Goal: Transaction & Acquisition: Download file/media

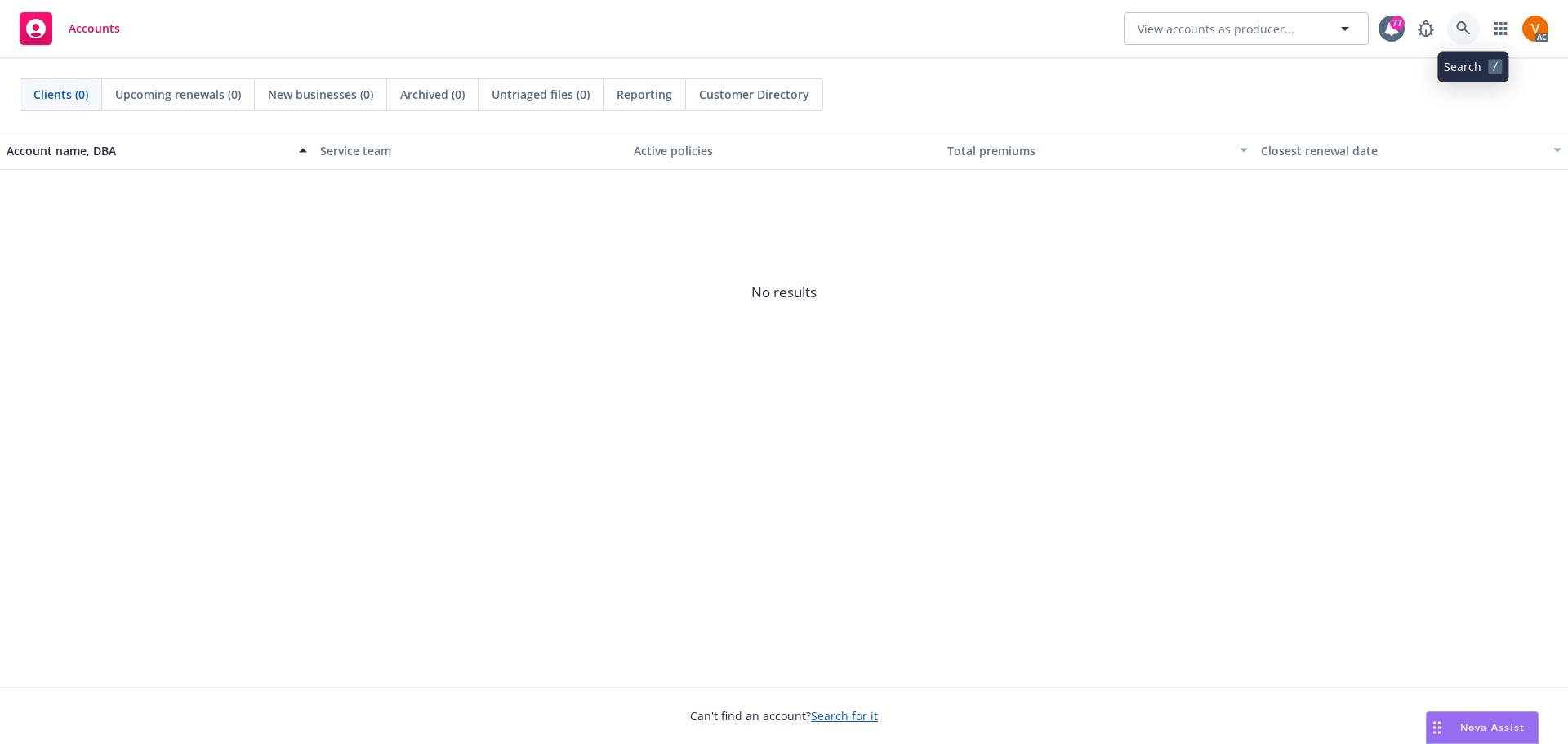
click at [1465, 35] on icon at bounding box center [1463, 28] width 15 height 15
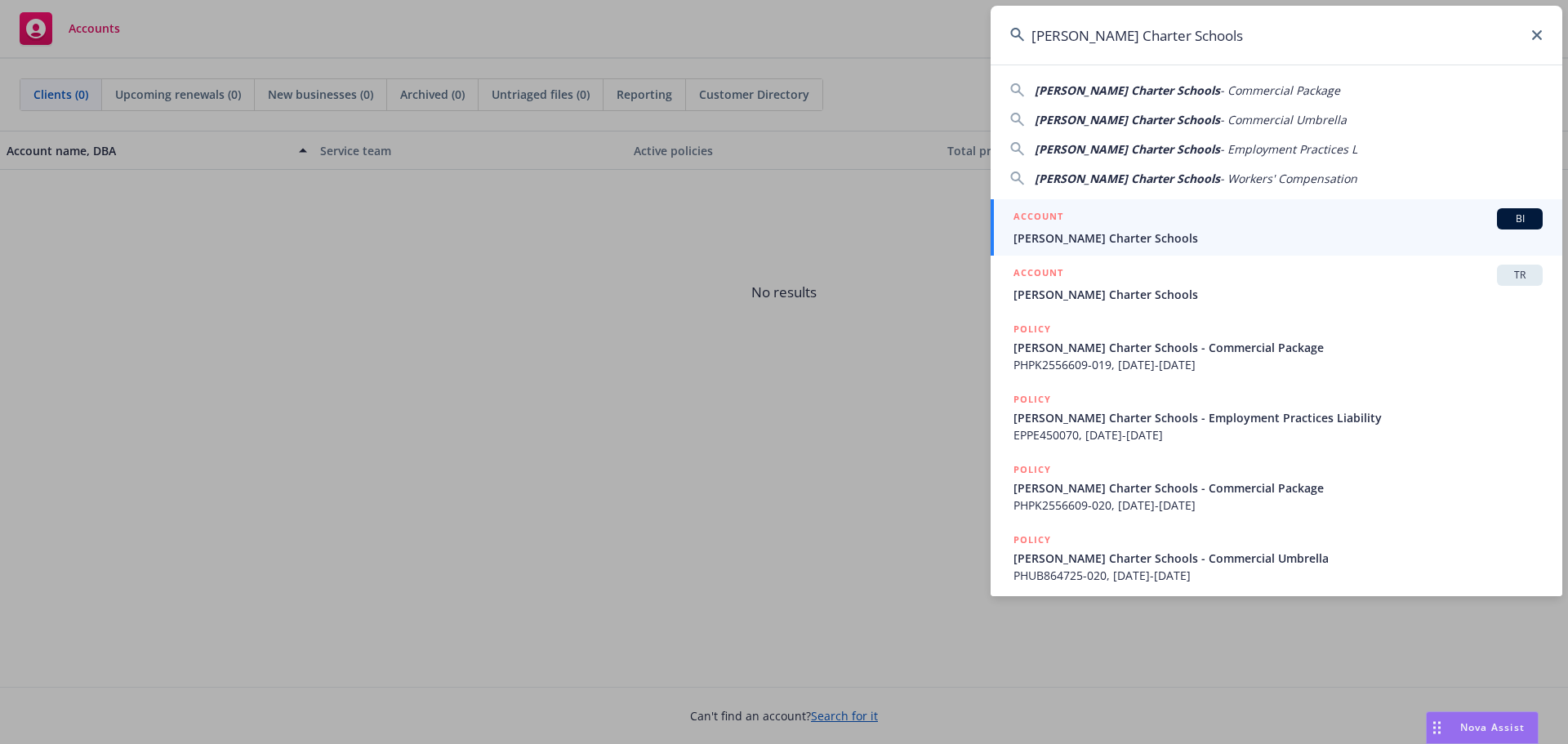
type input "John Muir Charter Schools"
click at [1118, 247] on link "ACCOUNT BI John Muir Charter Schools" at bounding box center [1277, 228] width 572 height 57
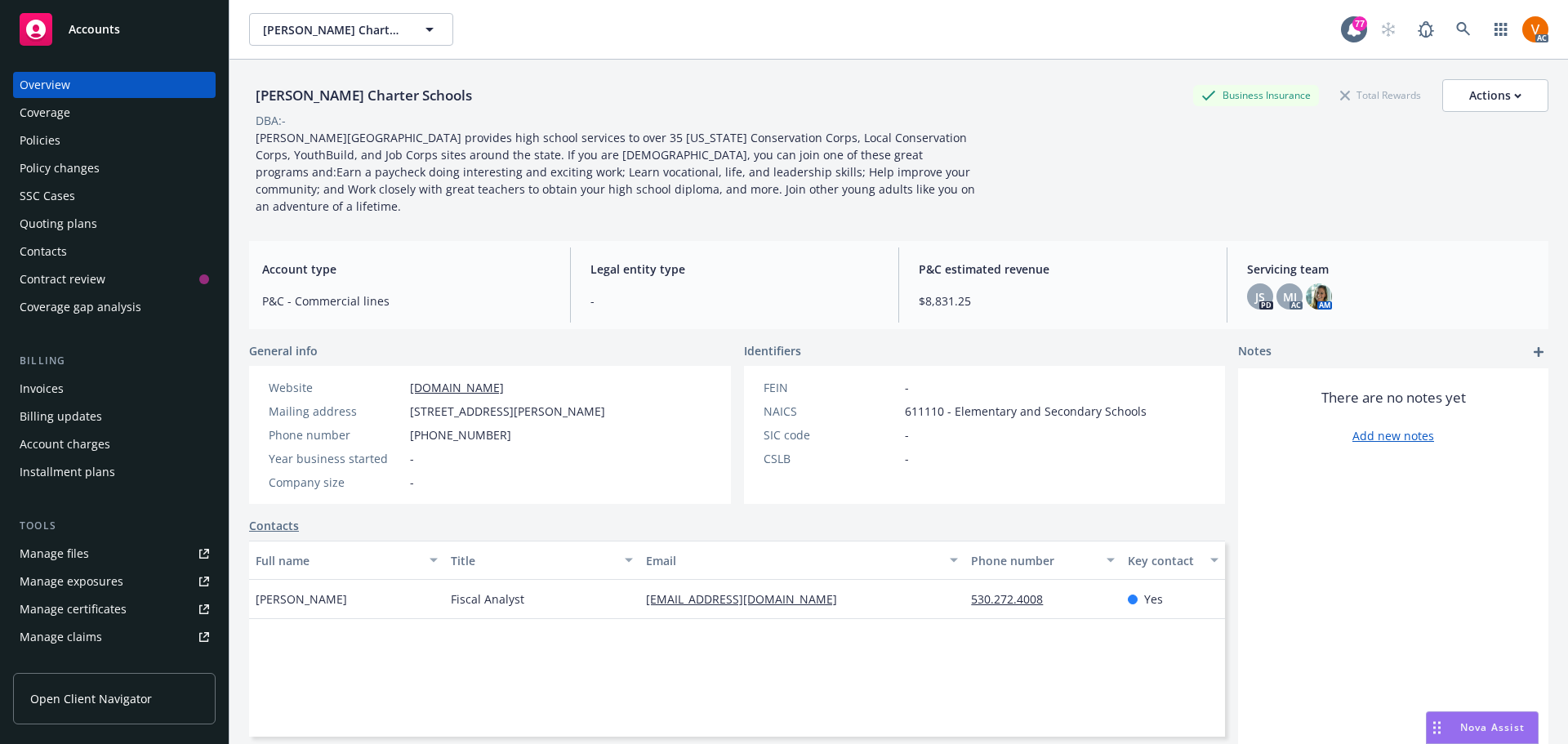
click at [114, 134] on div "Policies" at bounding box center [114, 141] width 189 height 27
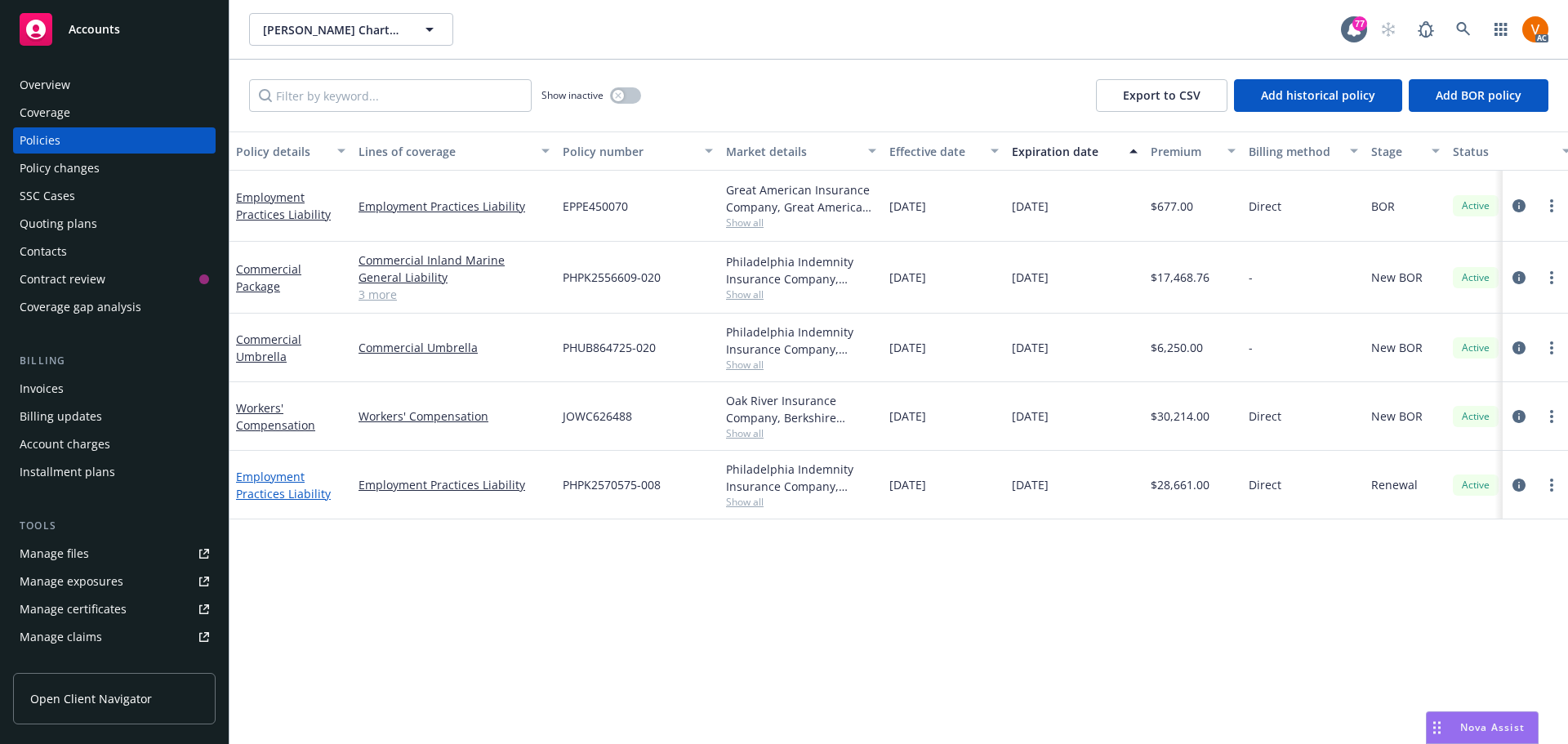
click at [275, 469] on link "Employment Practices Liability" at bounding box center [283, 484] width 95 height 33
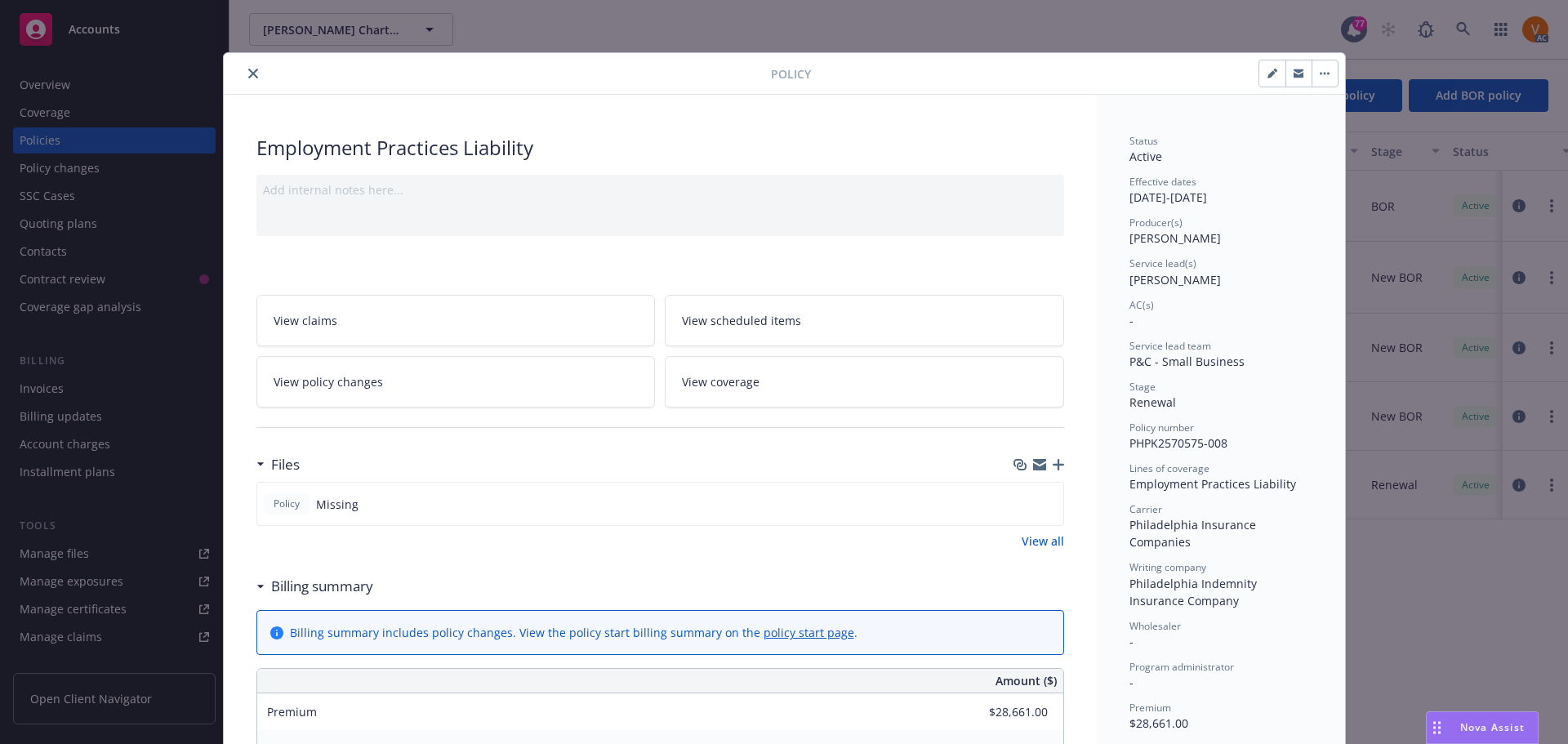
click at [253, 79] on div at bounding box center [500, 74] width 541 height 19
click at [248, 74] on icon "close" at bounding box center [252, 73] width 10 height 10
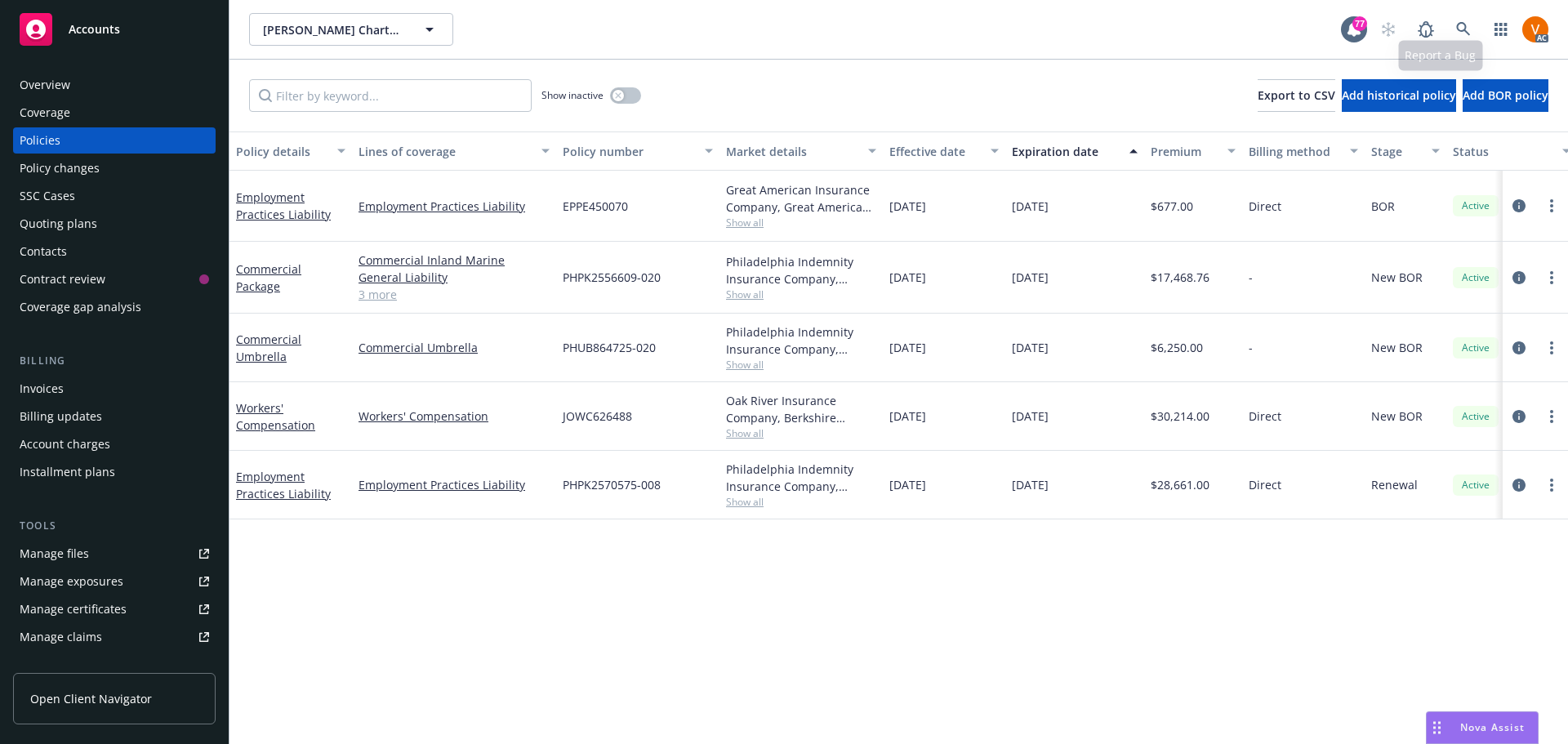
click at [1489, 19] on div "AC" at bounding box center [1459, 29] width 176 height 33
click at [1470, 26] on icon at bounding box center [1463, 29] width 14 height 14
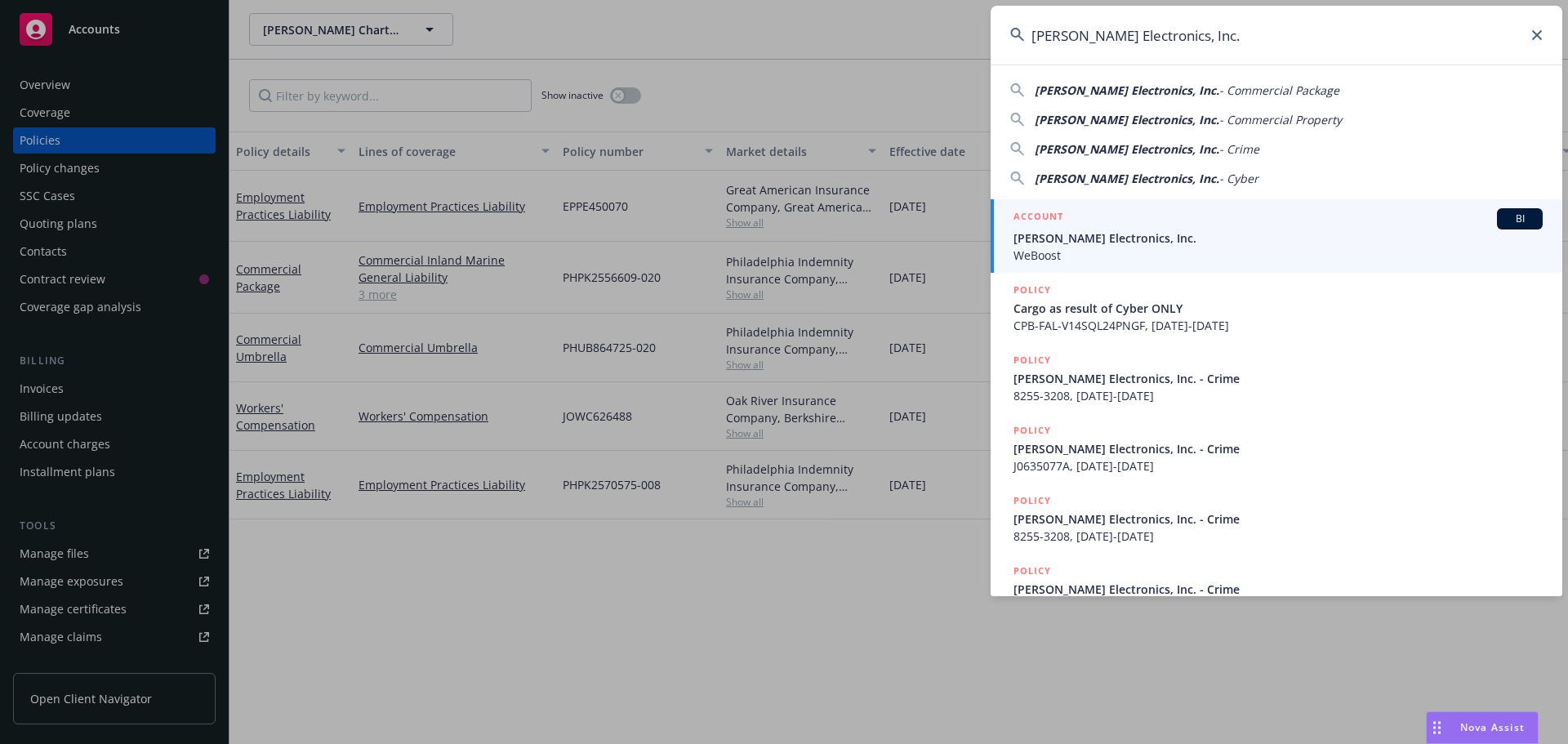
type input "[PERSON_NAME] Electronics, Inc."
click at [1089, 228] on div "ACCOUNT BI" at bounding box center [1278, 219] width 529 height 21
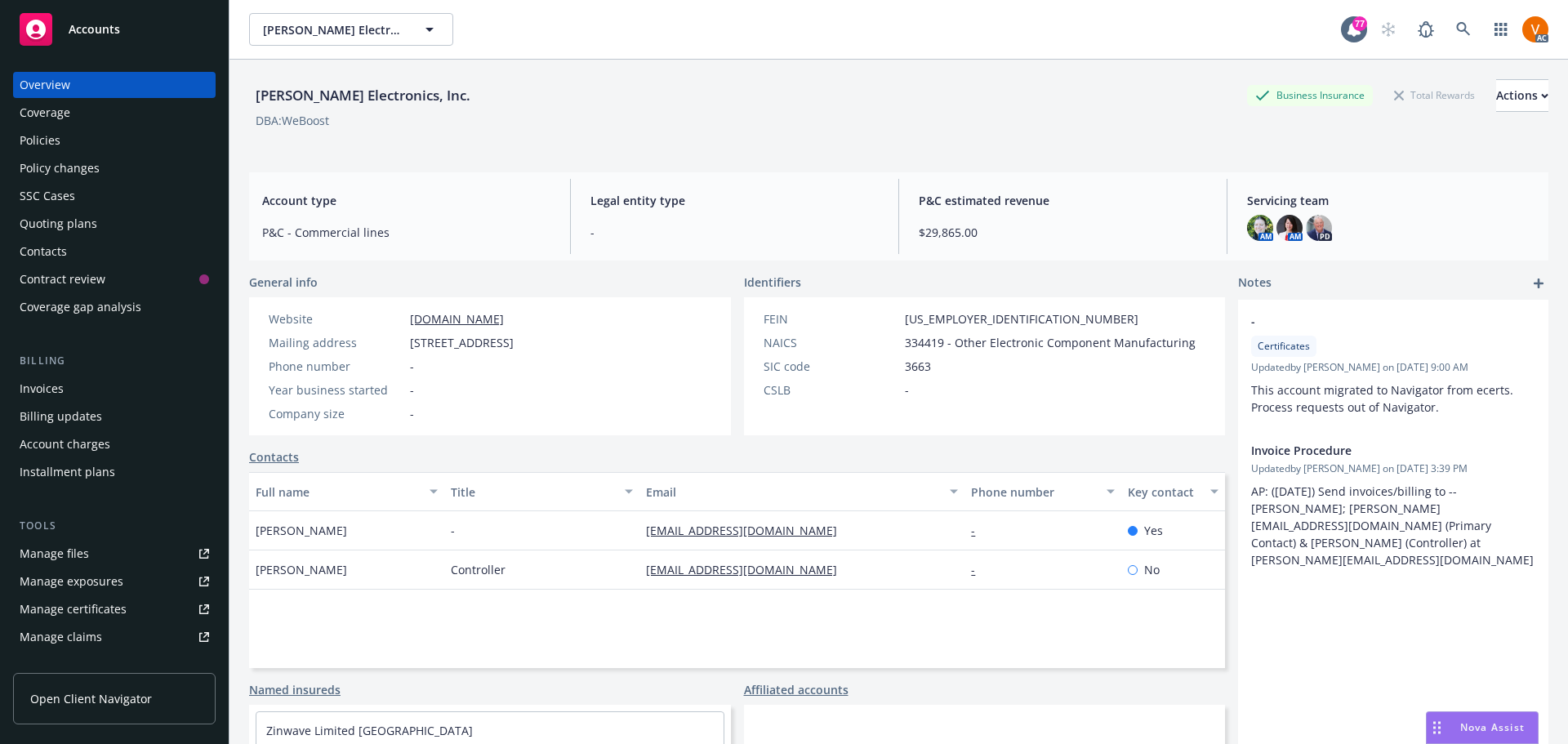
click at [89, 128] on div "Policies" at bounding box center [114, 141] width 189 height 27
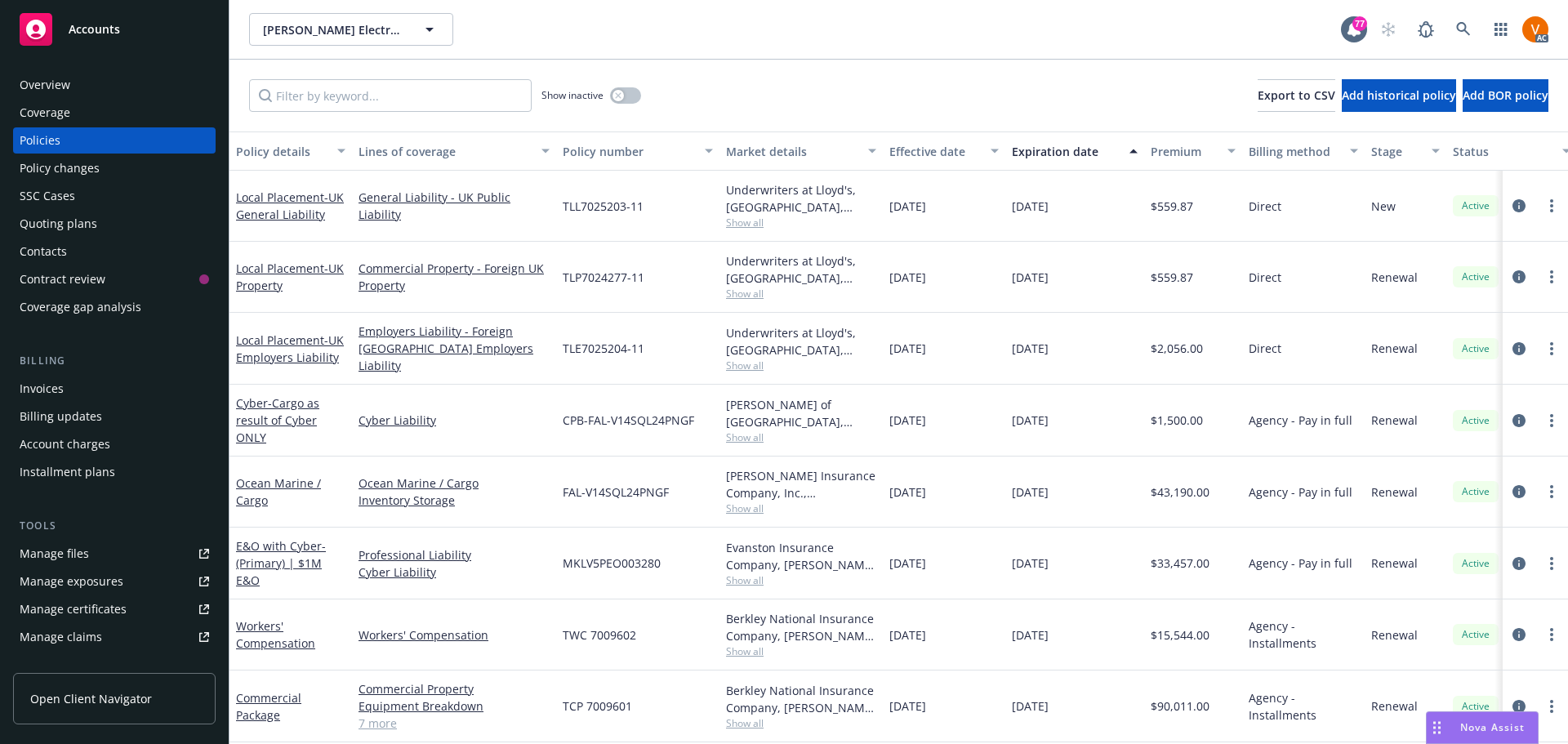
click at [730, 25] on div "Wilson Electronics, Inc. Wilson Electronics, Inc." at bounding box center [794, 29] width 1092 height 33
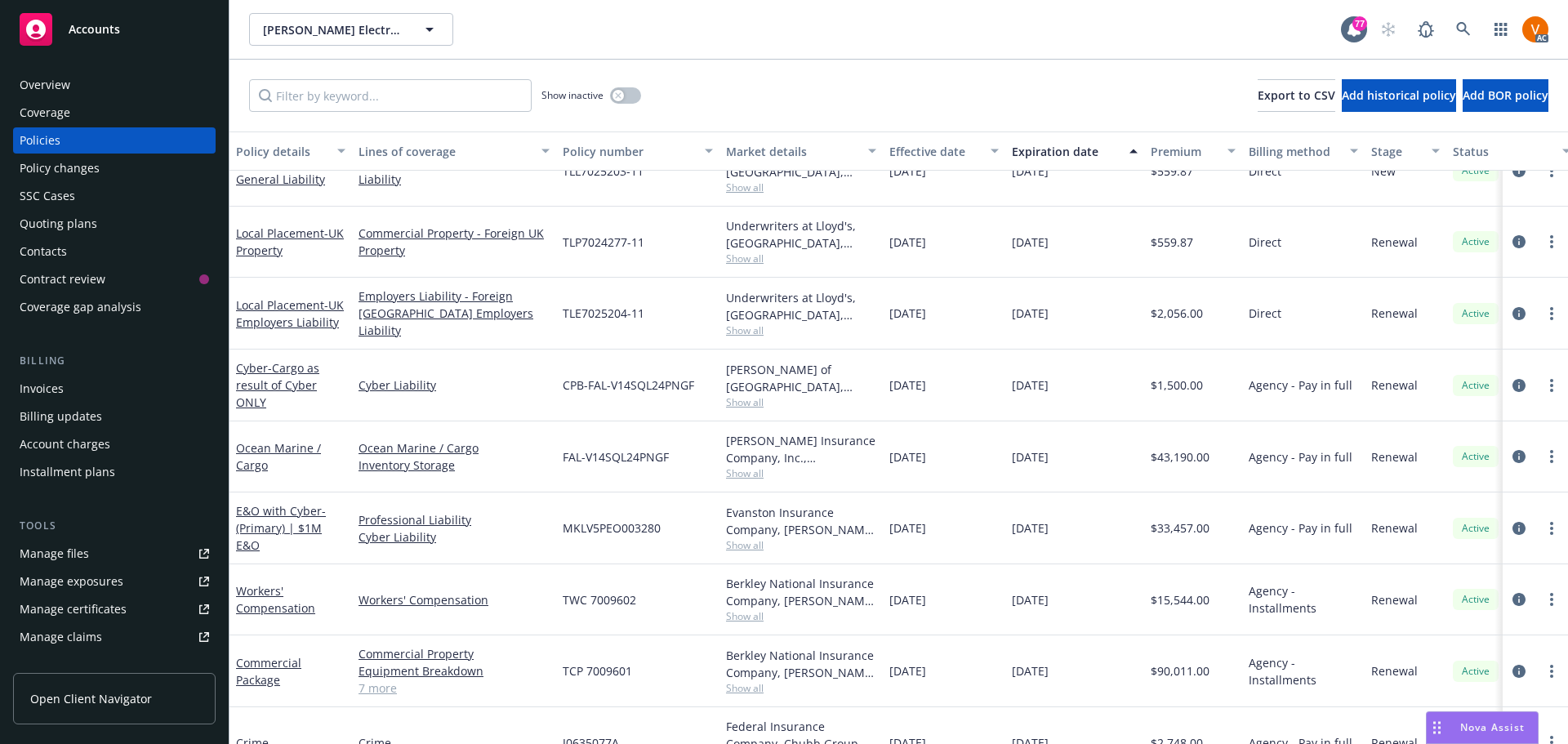
click at [371, 679] on link "7 more" at bounding box center [454, 687] width 191 height 17
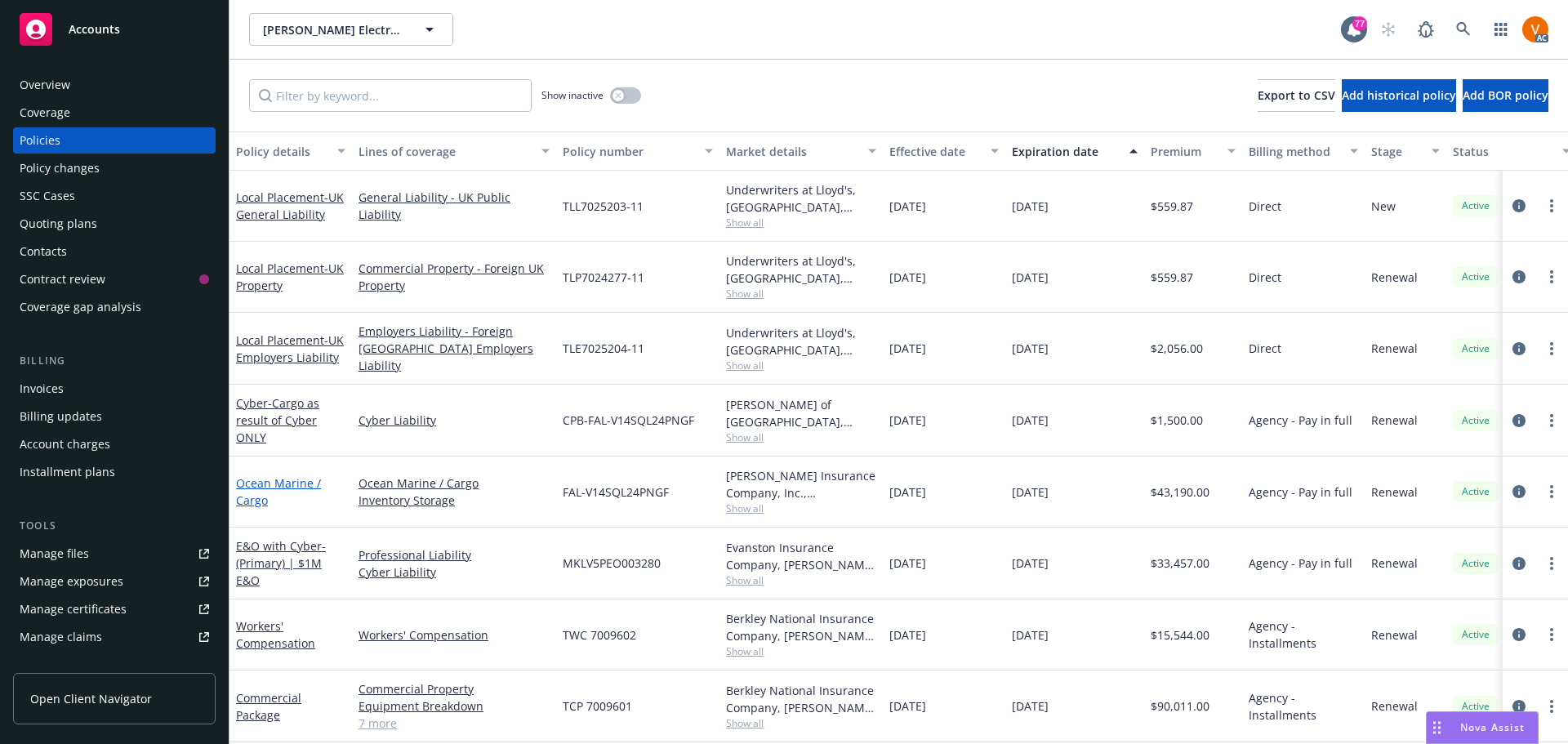
click at [266, 476] on link "Ocean Marine / Cargo" at bounding box center [279, 492] width 85 height 33
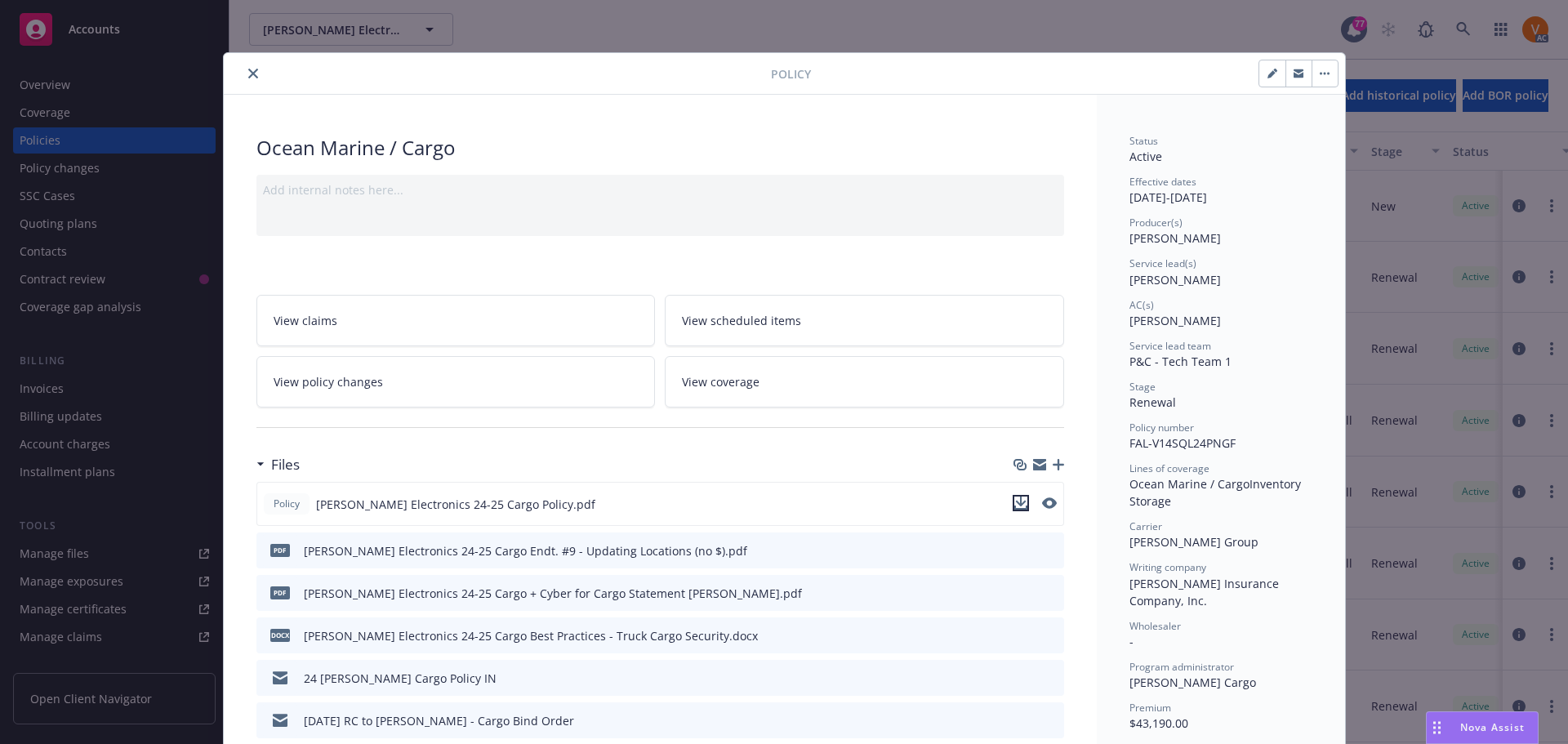
click at [1014, 497] on icon "download file" at bounding box center [1020, 503] width 13 height 13
click at [248, 68] on icon "close" at bounding box center [252, 73] width 10 height 10
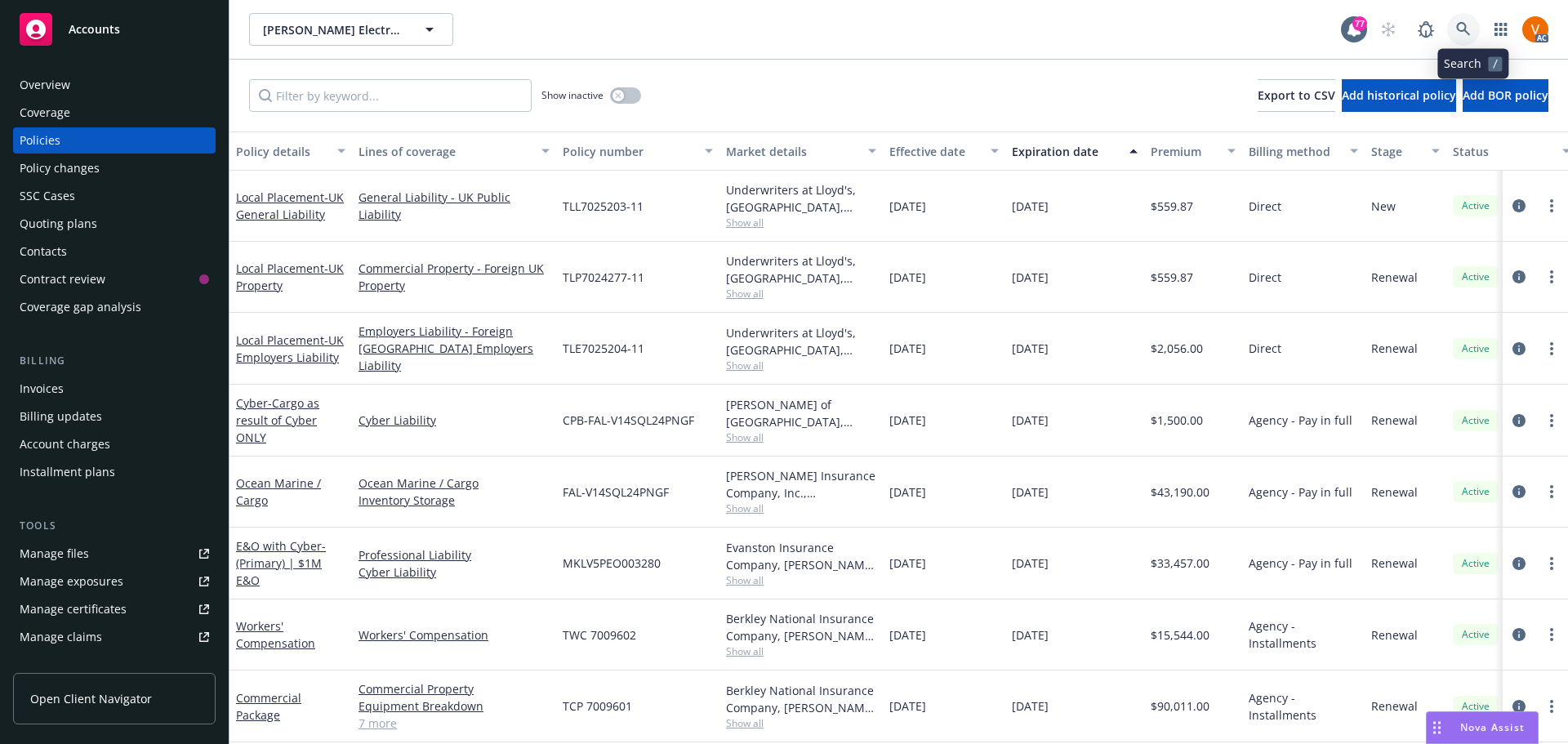
click at [1479, 21] on link at bounding box center [1463, 29] width 33 height 33
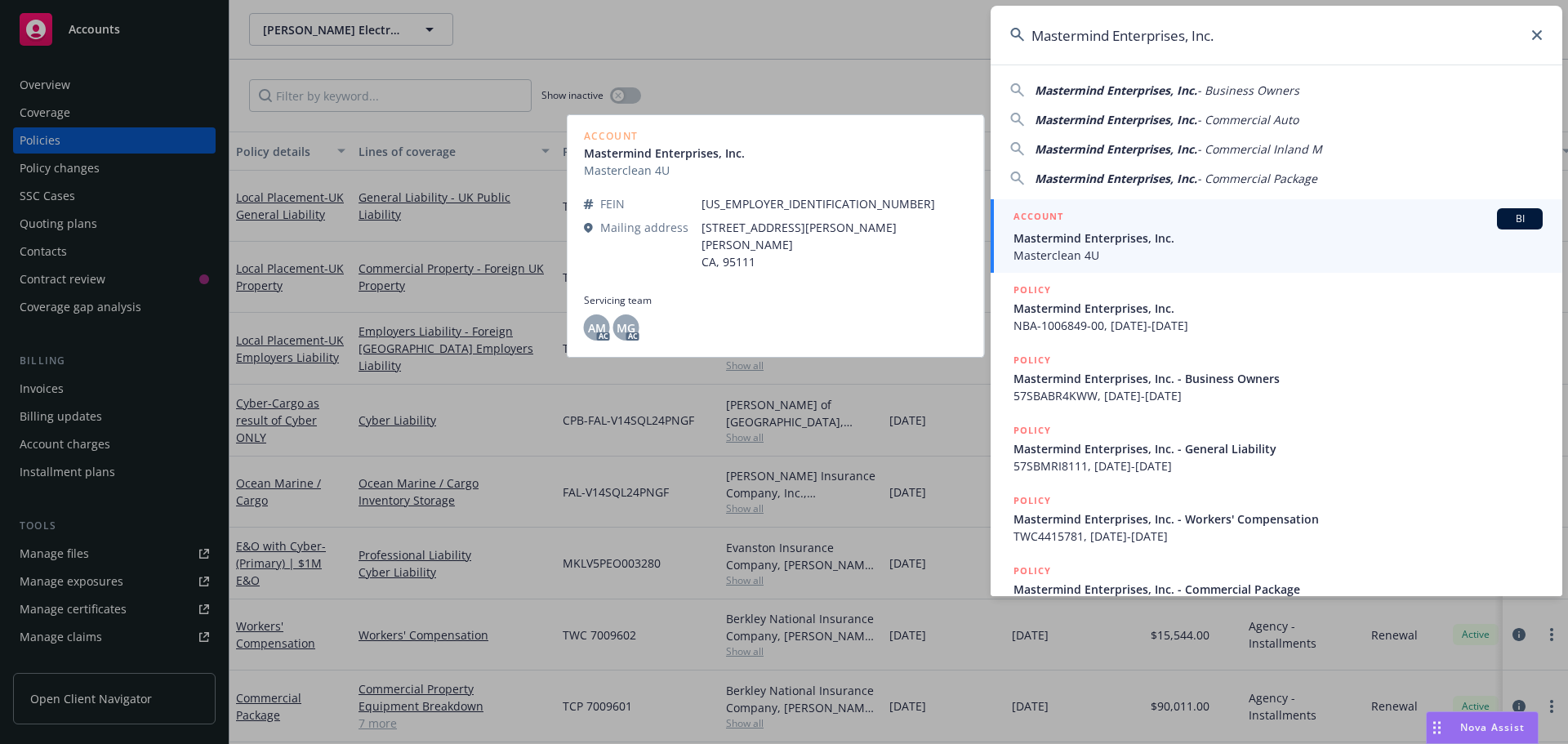
type input "Mastermind Enterprises, Inc."
click at [1171, 237] on span "Mastermind Enterprises, Inc." at bounding box center [1278, 237] width 529 height 17
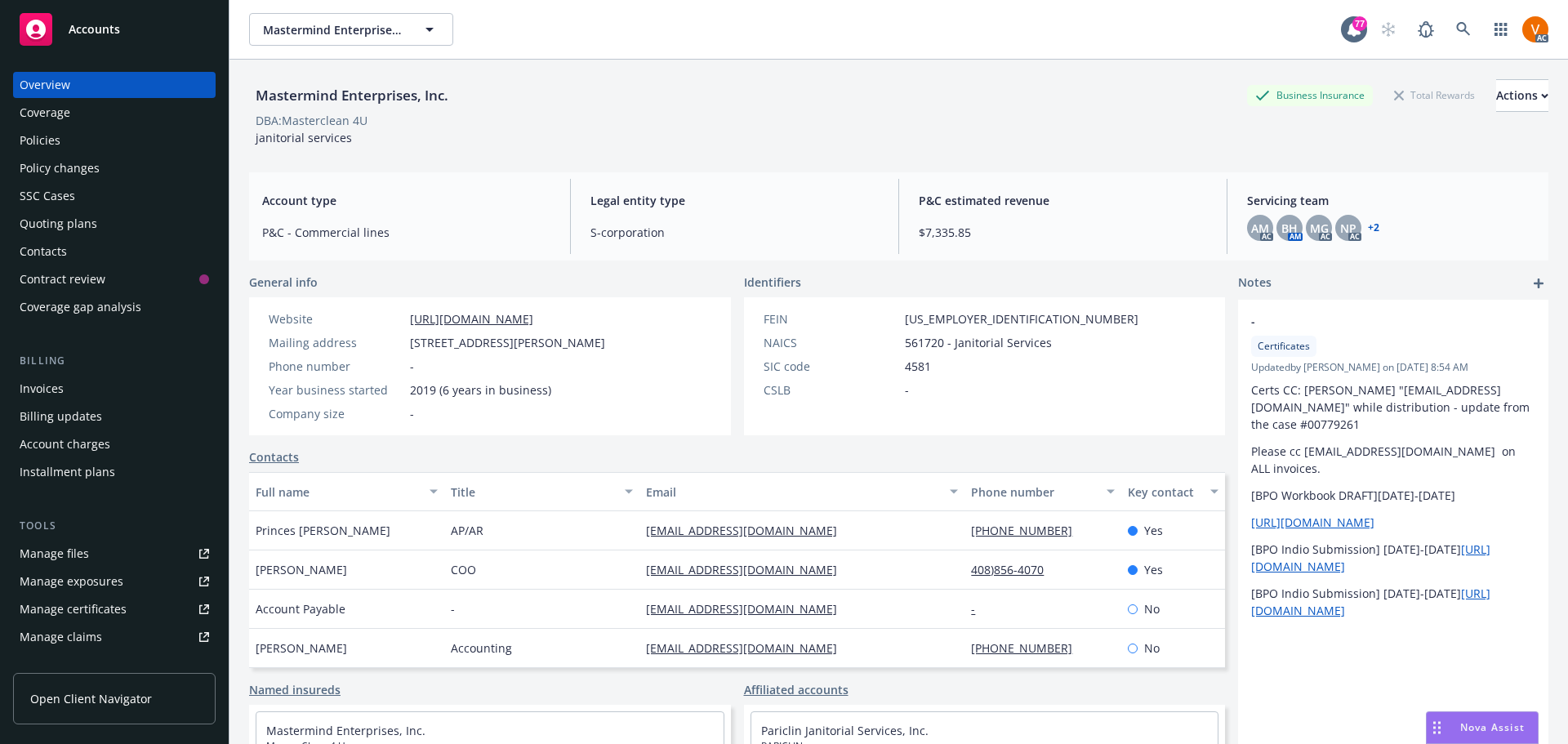
click at [83, 129] on div "Policies" at bounding box center [114, 141] width 189 height 27
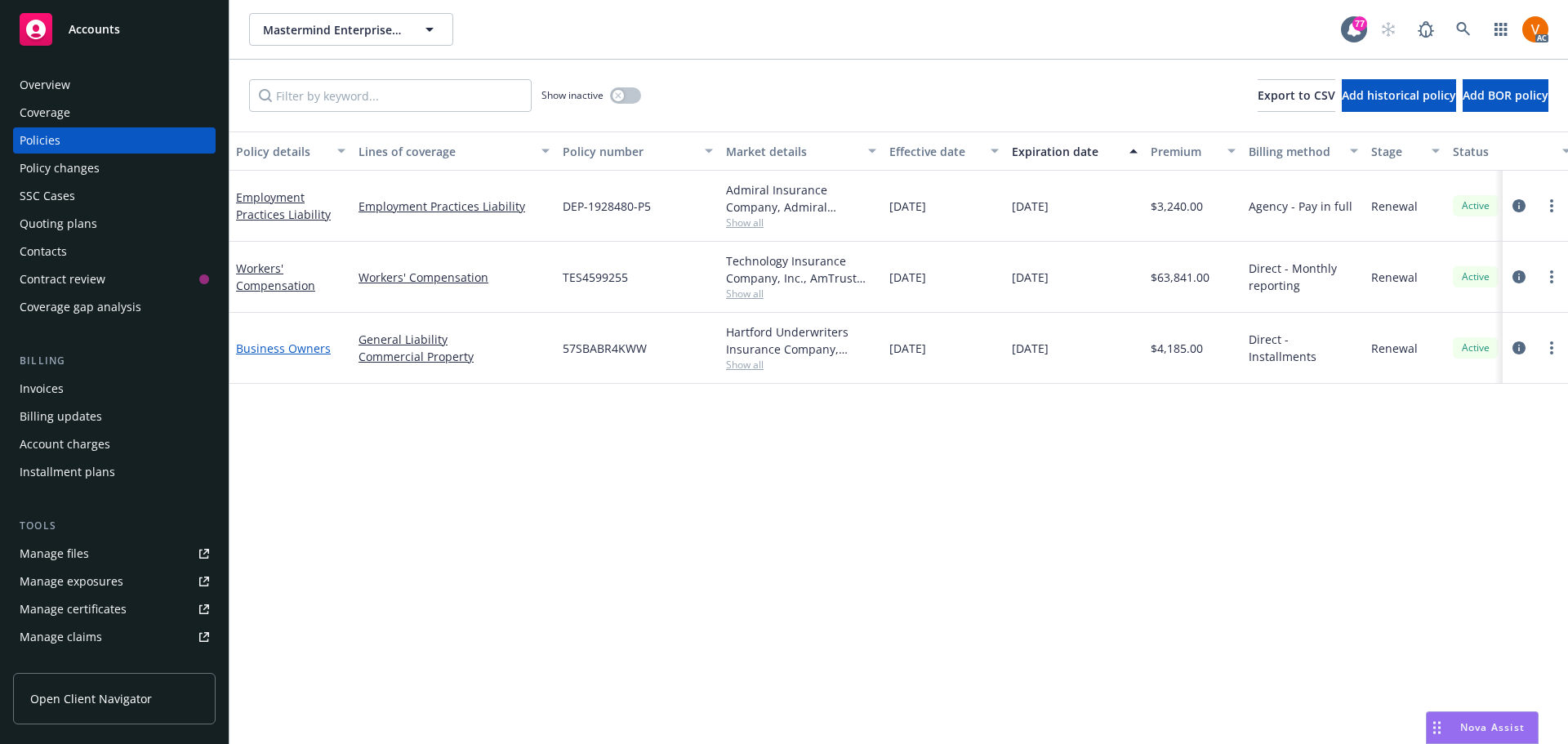
click at [310, 341] on link "Business Owners" at bounding box center [283, 349] width 95 height 16
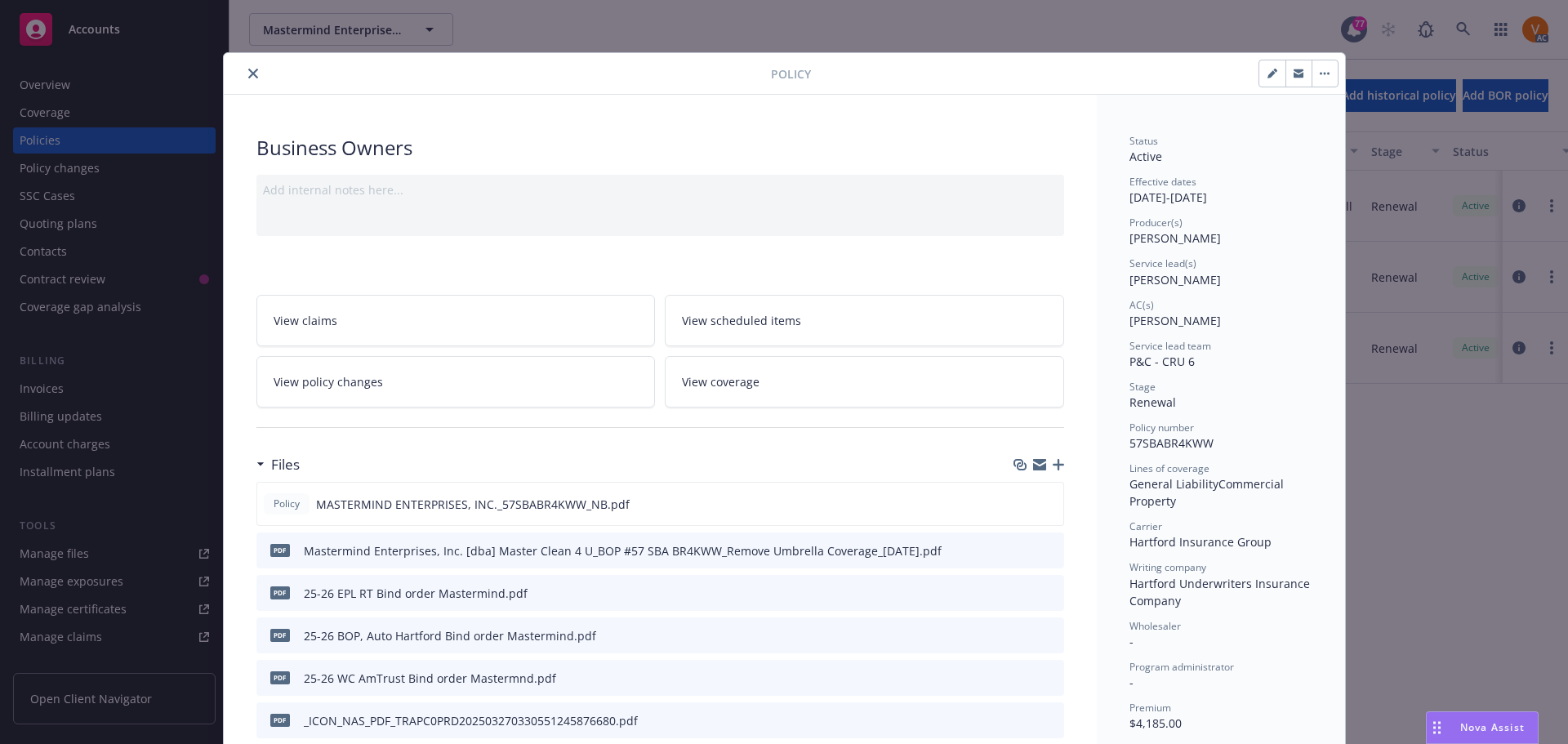
click at [243, 66] on button "close" at bounding box center [253, 74] width 19 height 19
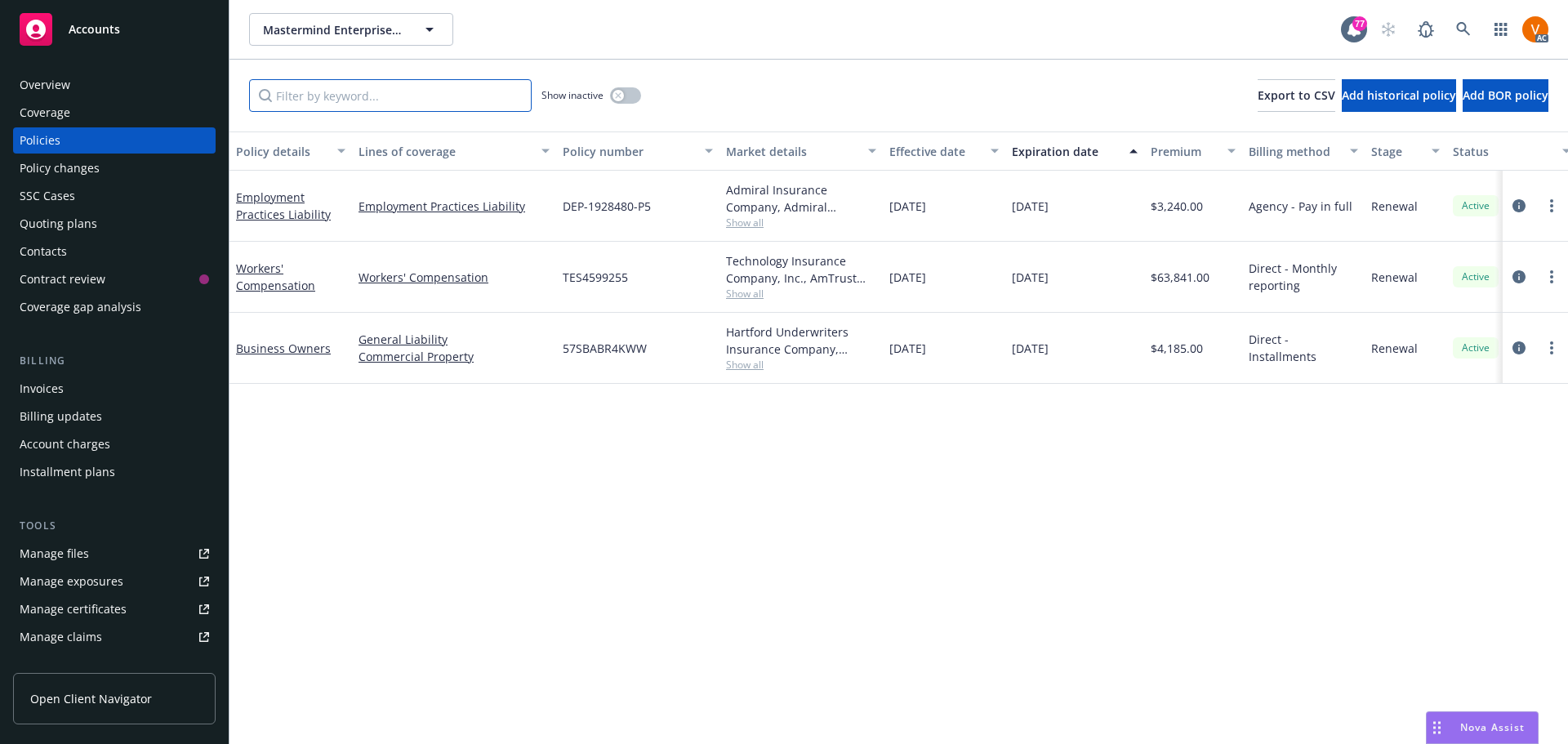
click at [313, 90] on input "Filter by keyword..." at bounding box center [390, 95] width 282 height 33
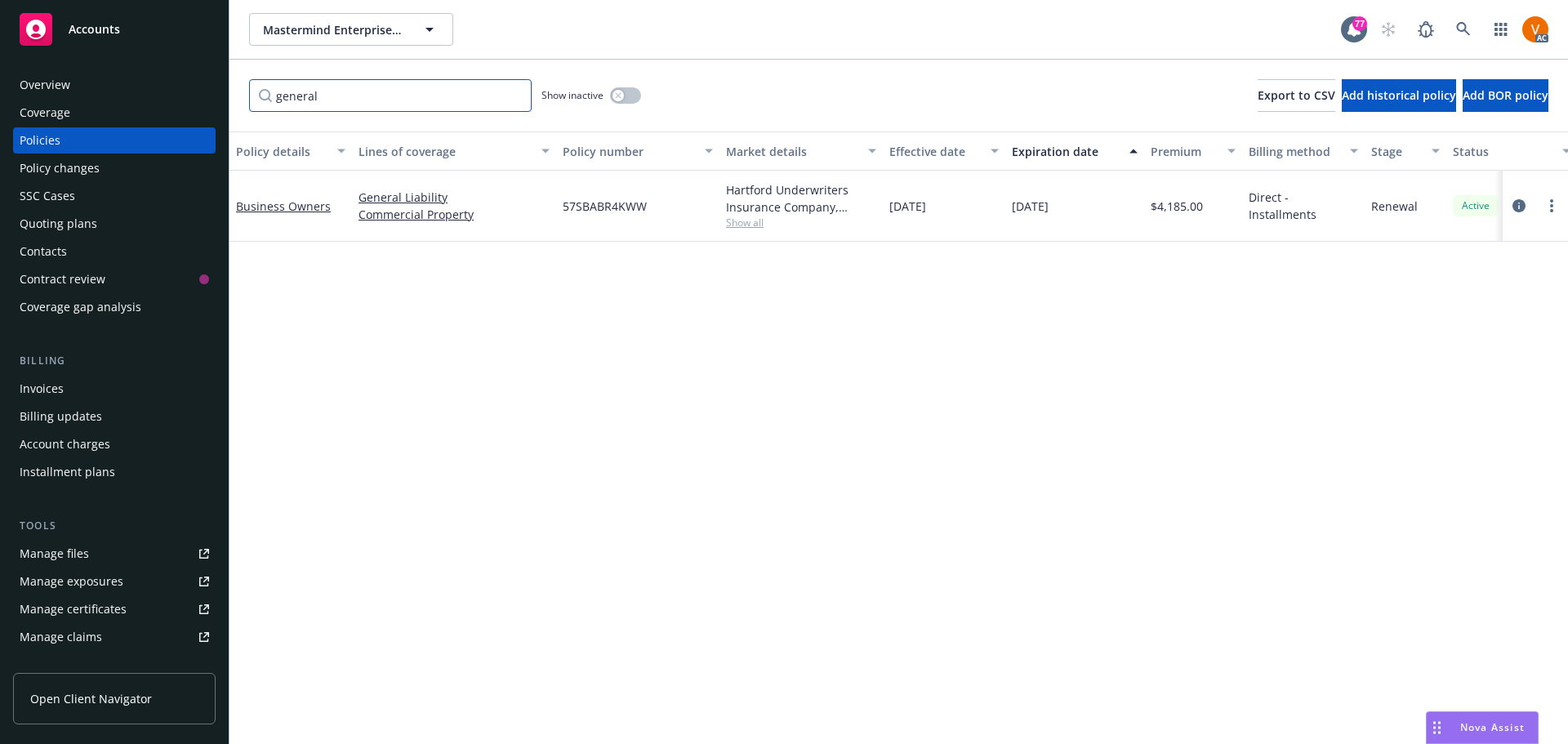
type input "general"
click at [621, 88] on button "button" at bounding box center [625, 96] width 31 height 16
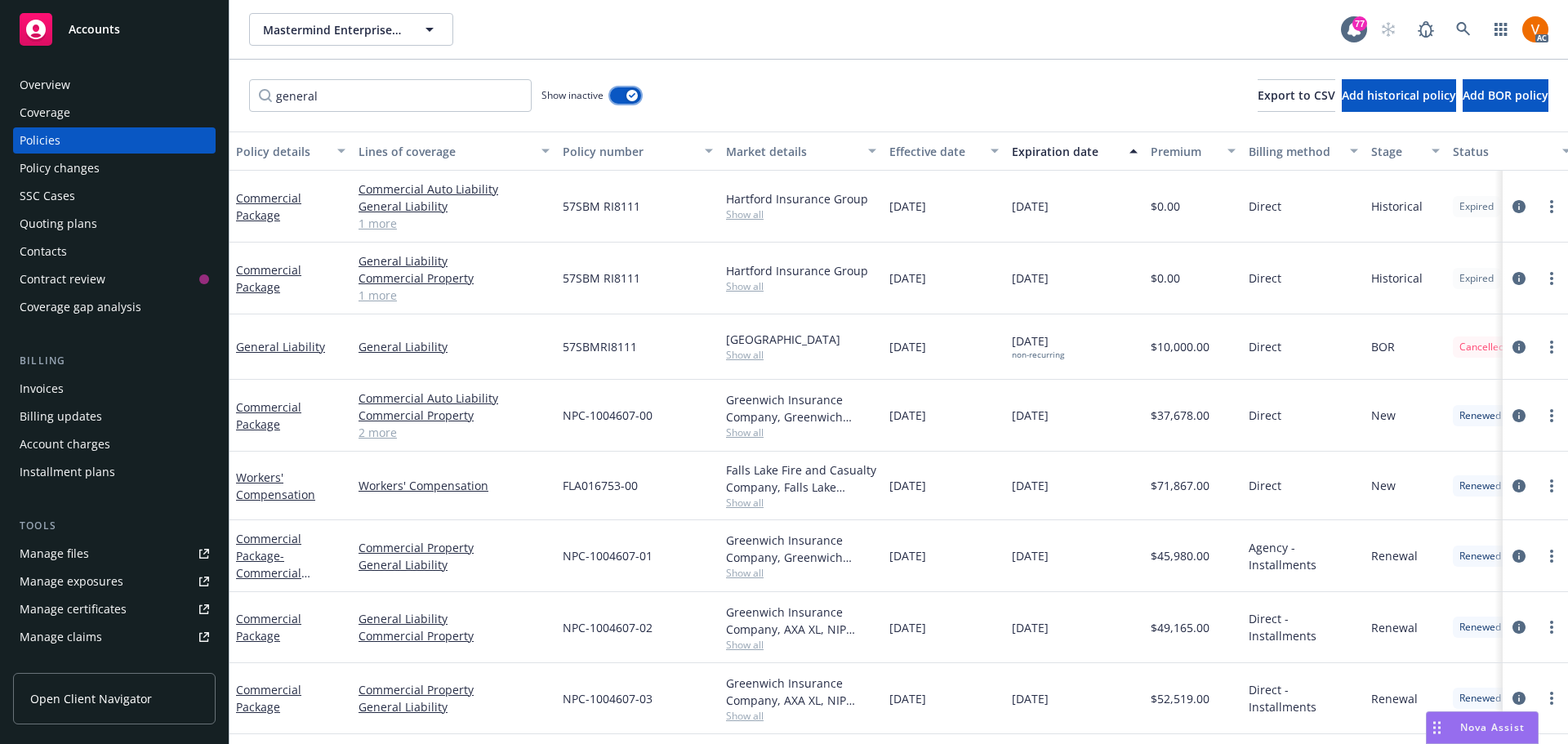
scroll to position [35, 0]
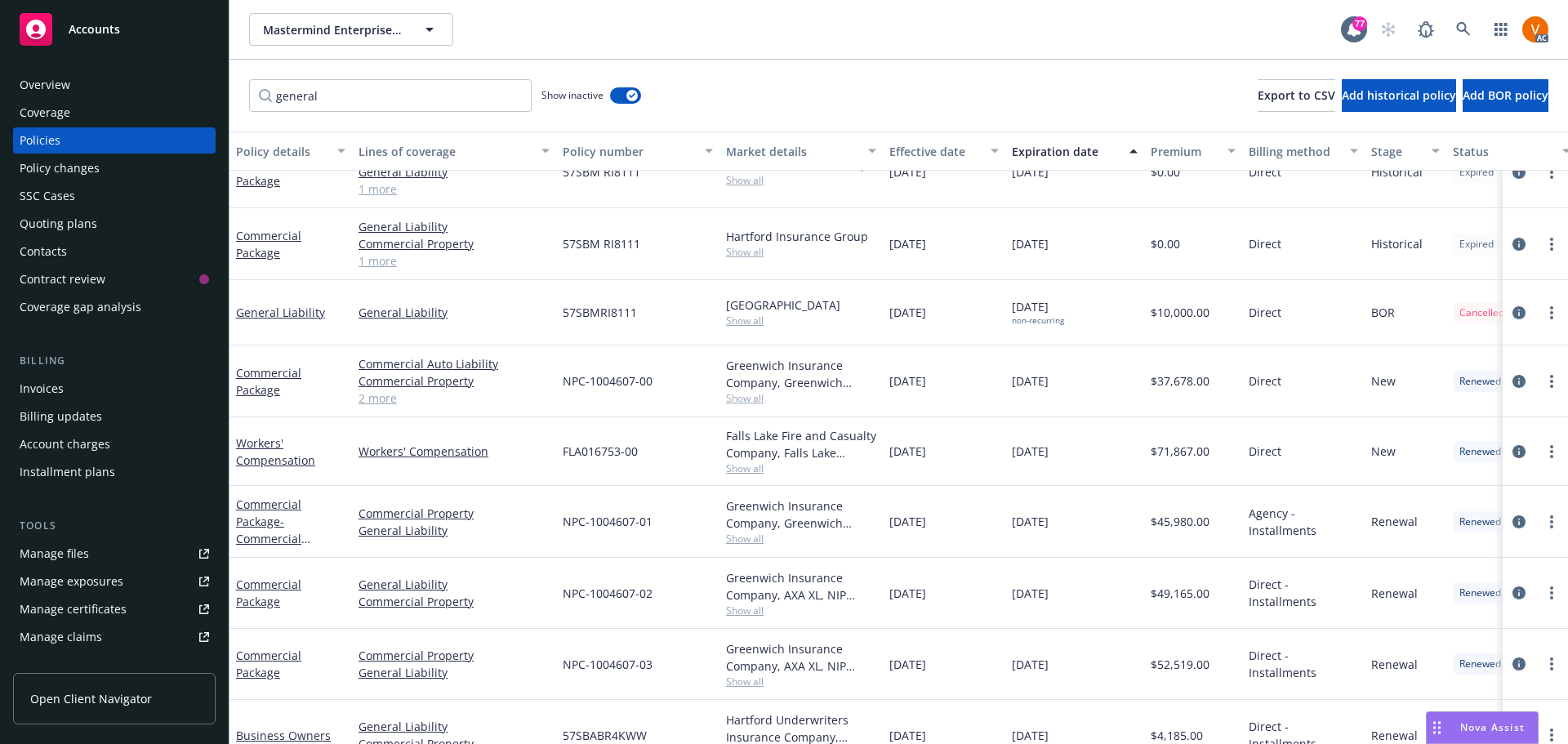
click at [753, 675] on span "Show all" at bounding box center [801, 682] width 151 height 14
click at [931, 639] on div "[DATE]" at bounding box center [944, 664] width 122 height 71
click at [253, 647] on link "Commercial Package" at bounding box center [269, 663] width 66 height 33
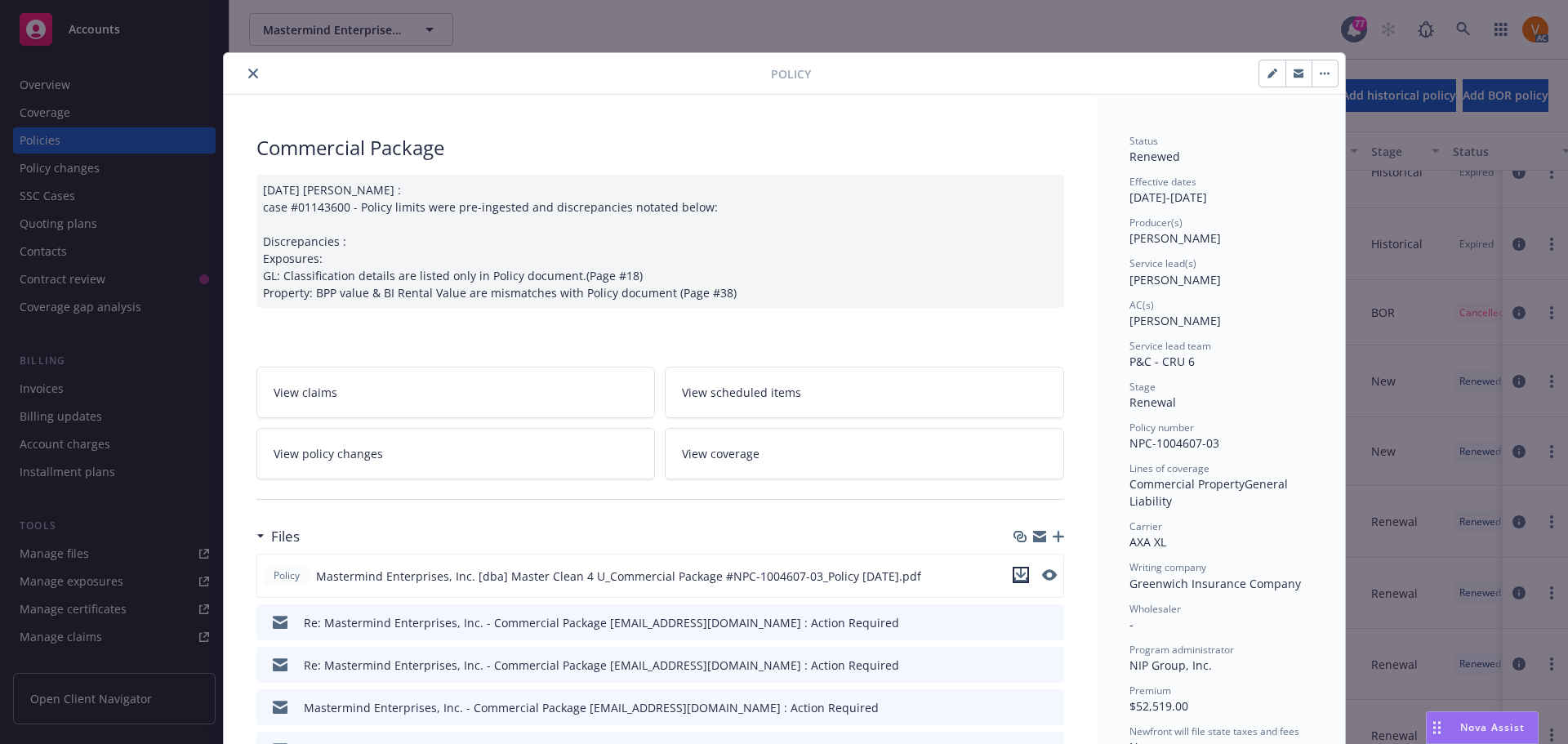
click at [1019, 569] on icon "download file" at bounding box center [1020, 575] width 13 height 13
drag, startPoint x: 1231, startPoint y: 426, endPoint x: 1117, endPoint y: 416, distance: 114.4
copy span "NPC-1004607-03"
drag, startPoint x: 1134, startPoint y: 518, endPoint x: 1108, endPoint y: 520, distance: 26.1
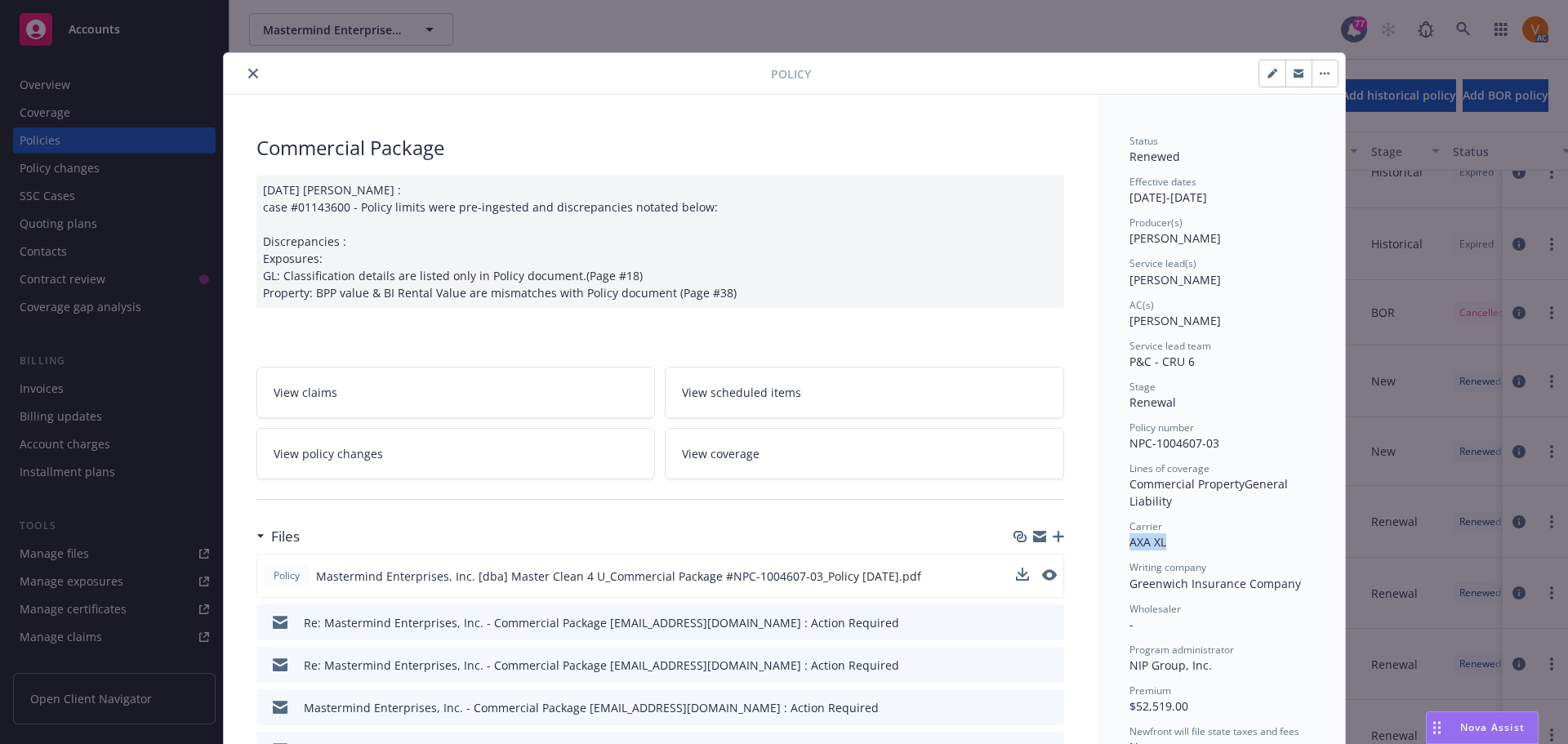
copy span "AXA XL"
click at [244, 76] on button "close" at bounding box center [253, 74] width 19 height 19
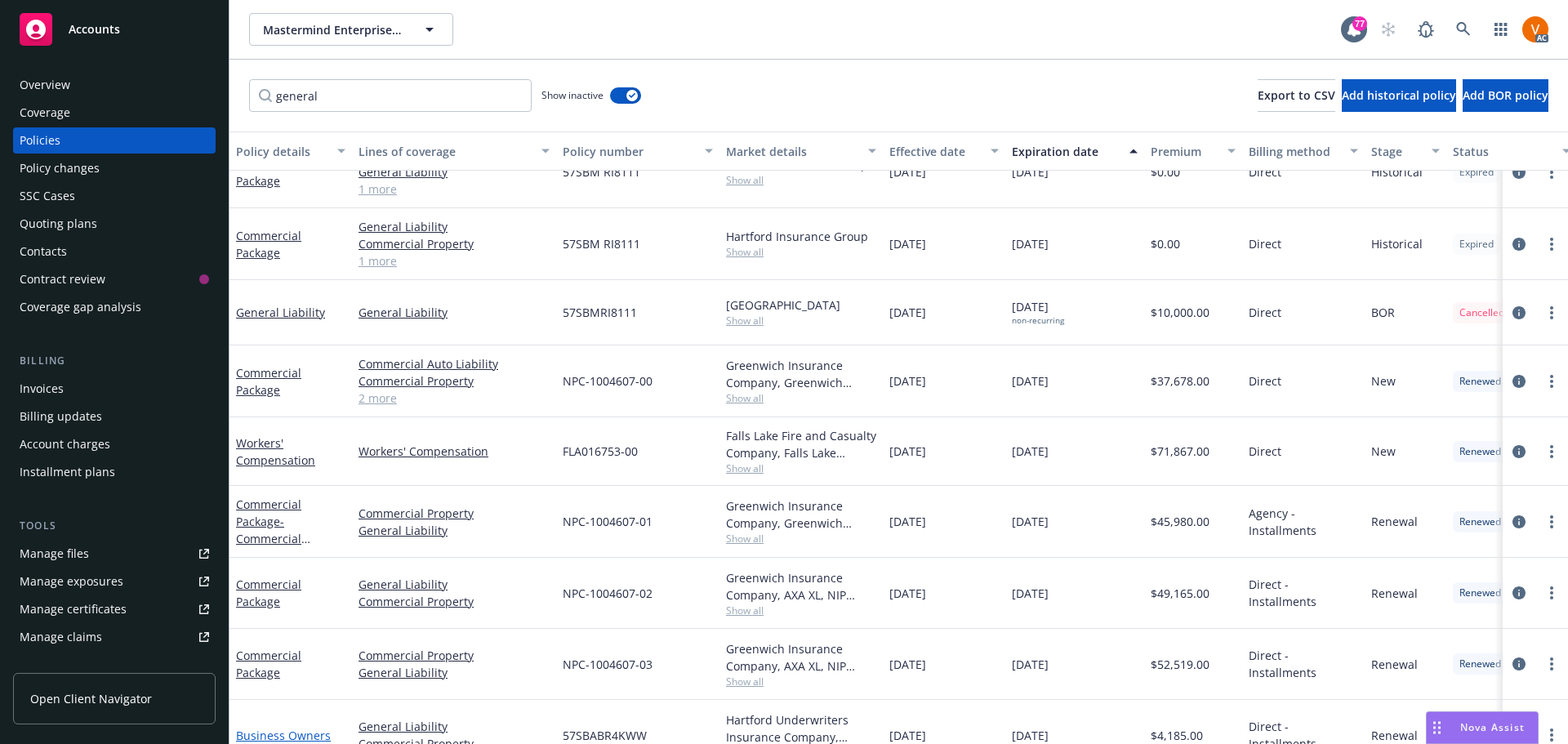
click at [246, 728] on link "Business Owners" at bounding box center [283, 736] width 95 height 16
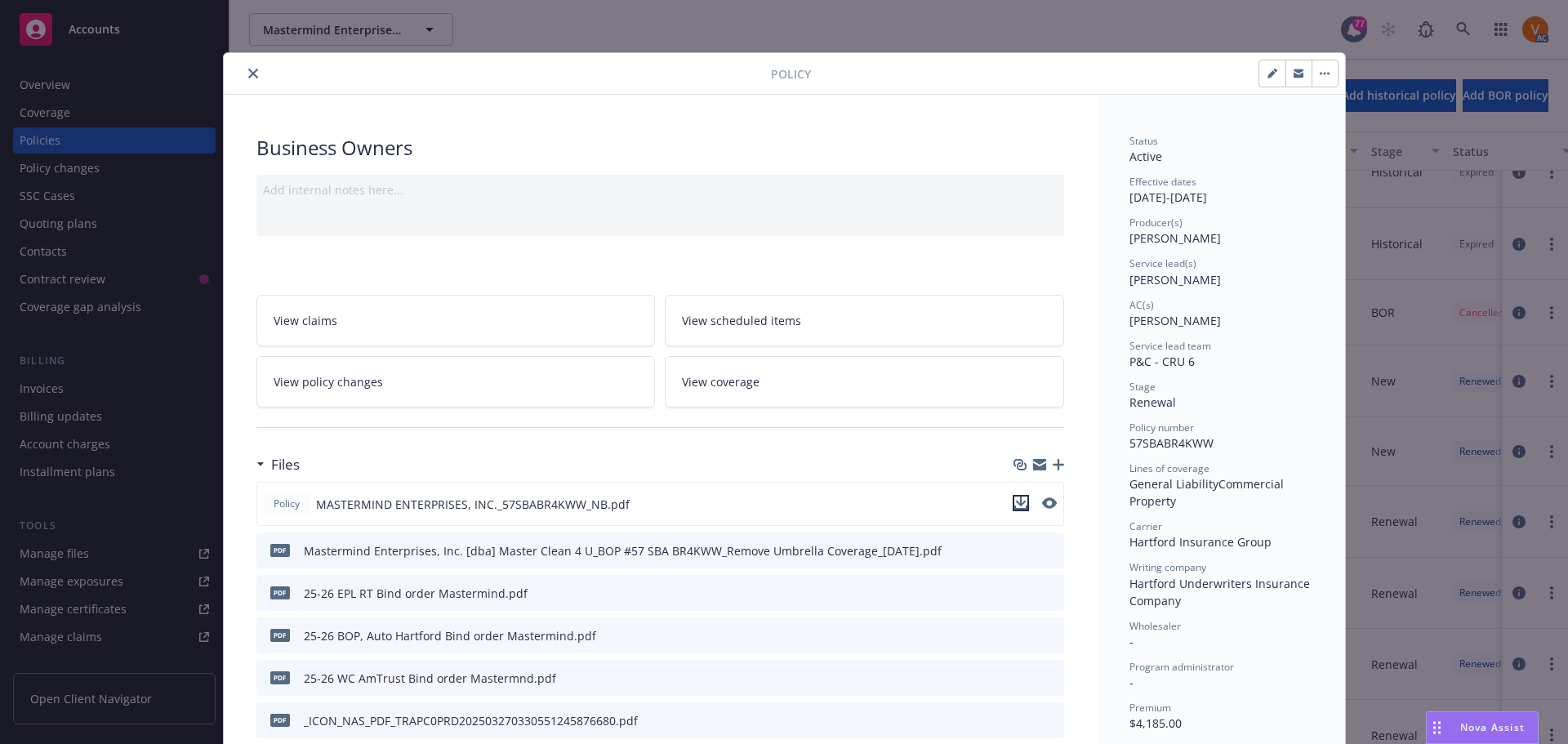
click at [1020, 497] on icon "download file" at bounding box center [1020, 503] width 13 height 13
drag, startPoint x: 249, startPoint y: 67, endPoint x: 232, endPoint y: 66, distance: 17.0
click at [248, 67] on button "close" at bounding box center [253, 74] width 19 height 19
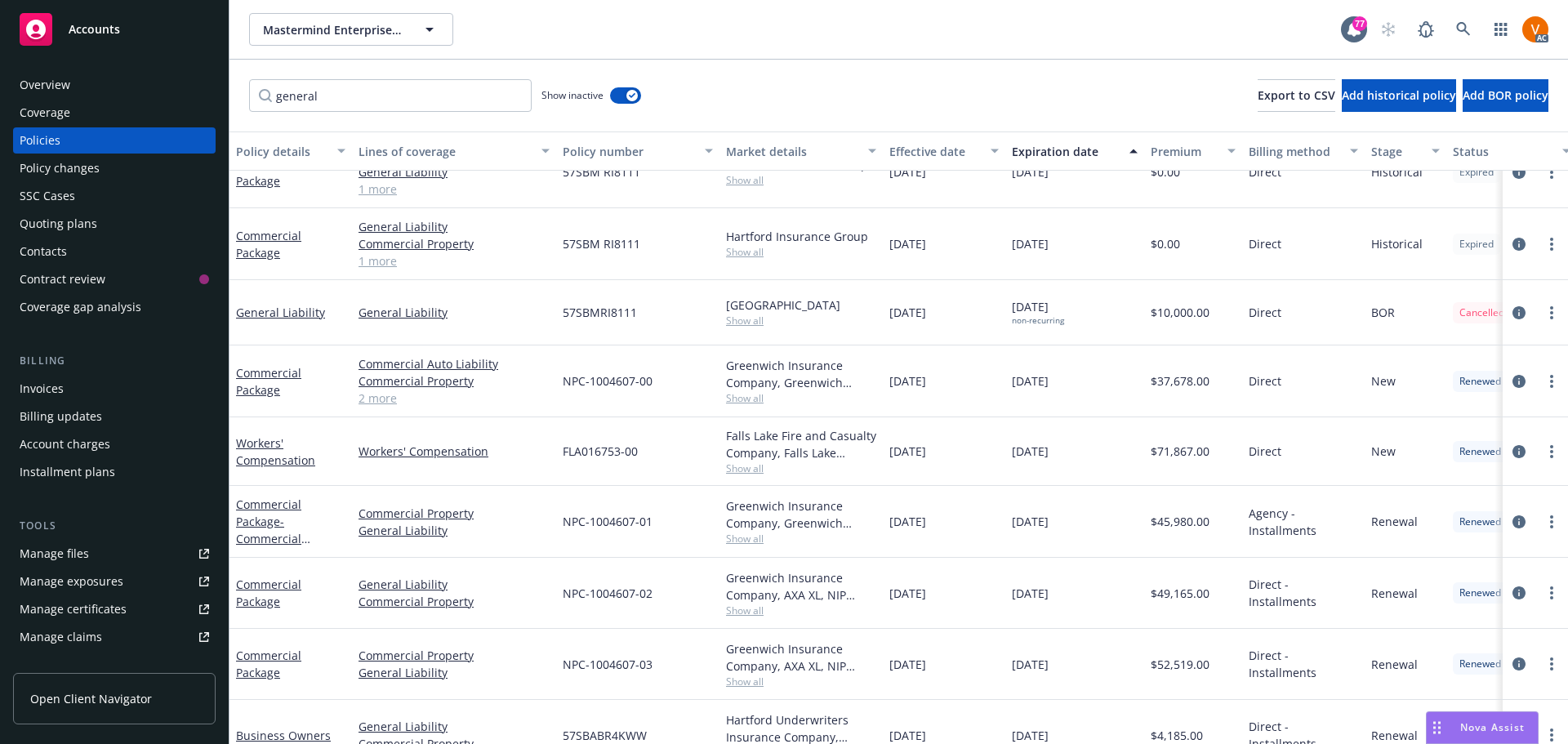
click at [52, 74] on div "Overview" at bounding box center [44, 85] width 50 height 27
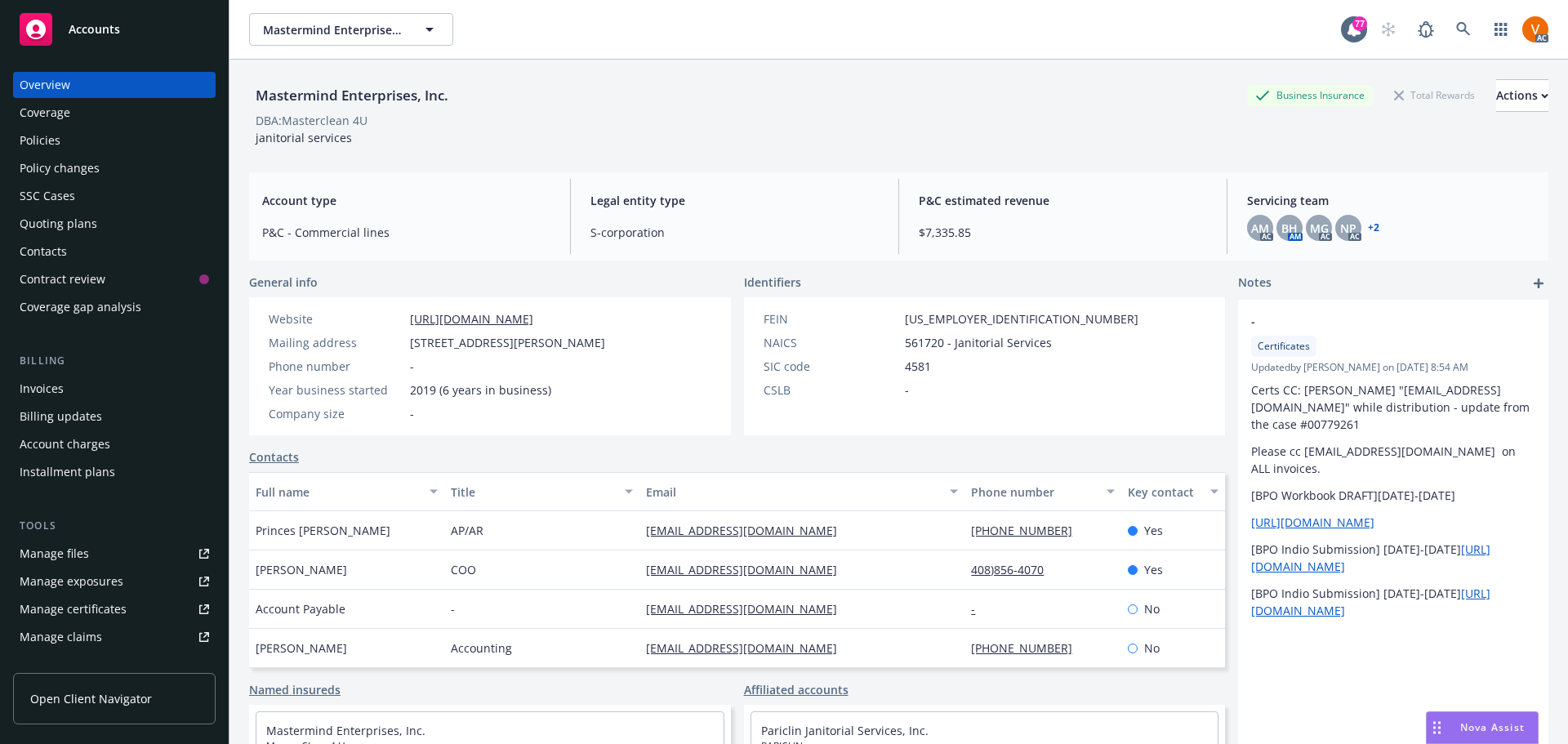
click at [533, 311] on link "[URL][DOMAIN_NAME]" at bounding box center [471, 319] width 123 height 16
